Goal: Check status: Check status

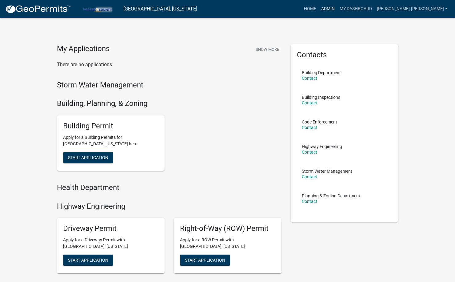
click at [337, 7] on link "Admin" at bounding box center [328, 9] width 18 height 12
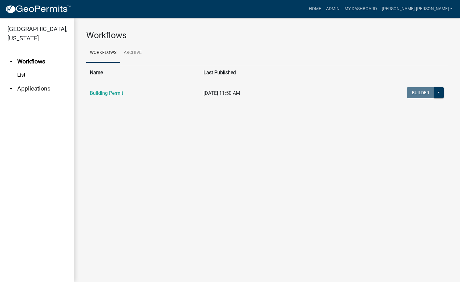
click at [21, 81] on link "arrow_drop_down Applications" at bounding box center [37, 88] width 74 height 15
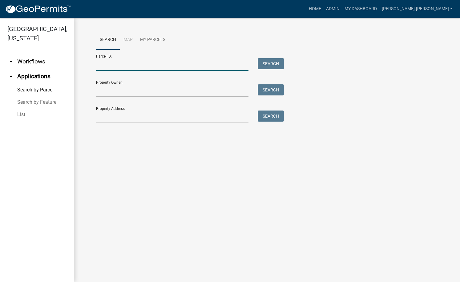
click at [139, 67] on input "Parcel ID:" at bounding box center [172, 64] width 152 height 13
paste input "64-07-30-300-011.000-006"
type input "64-07-30-300-011.000-006"
click at [264, 65] on button "Search" at bounding box center [271, 63] width 26 height 11
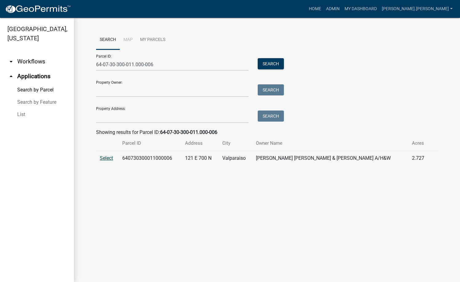
click at [107, 159] on span "Select" at bounding box center [106, 158] width 13 height 6
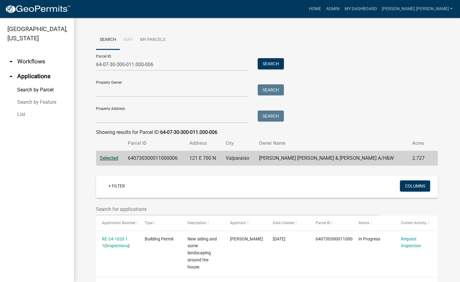
scroll to position [23, 0]
